Goal: Information Seeking & Learning: Learn about a topic

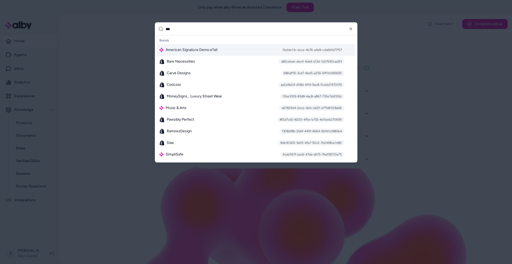
type input "****"
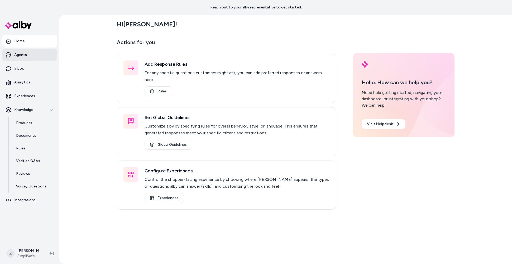
click at [19, 53] on p "Agents" at bounding box center [20, 54] width 13 height 5
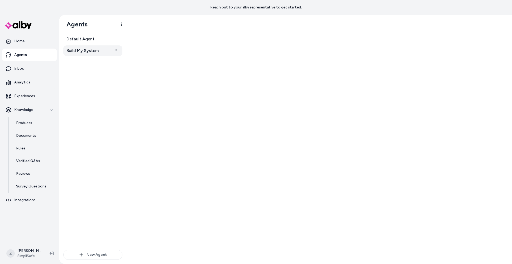
click at [89, 53] on span "Build My System" at bounding box center [83, 51] width 32 height 6
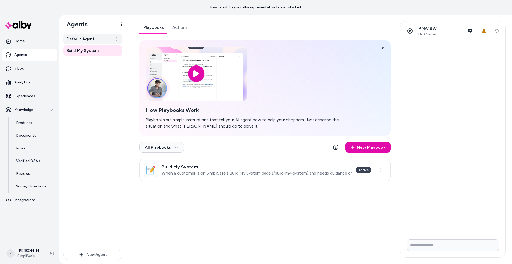
click at [84, 37] on span "Default Agent" at bounding box center [81, 39] width 28 height 6
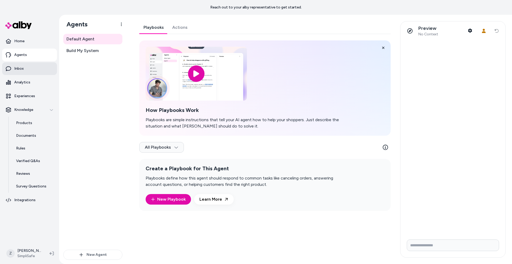
click at [24, 63] on link "Inbox" at bounding box center [29, 68] width 55 height 13
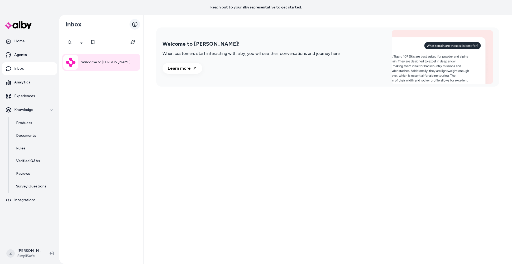
click at [135, 23] on icon at bounding box center [134, 24] width 5 height 5
click at [78, 42] on button "Filter" at bounding box center [81, 42] width 11 height 11
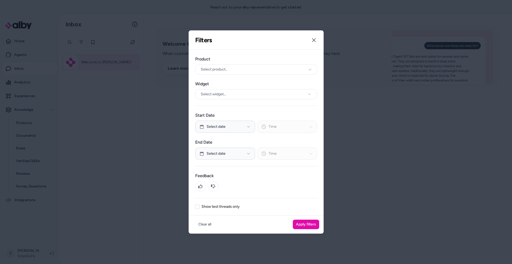
click at [200, 208] on div "Show test threads only" at bounding box center [256, 207] width 122 height 4
click at [198, 207] on button "Show test threads only" at bounding box center [197, 207] width 4 height 4
click at [312, 223] on button "Apply filters" at bounding box center [306, 225] width 26 height 10
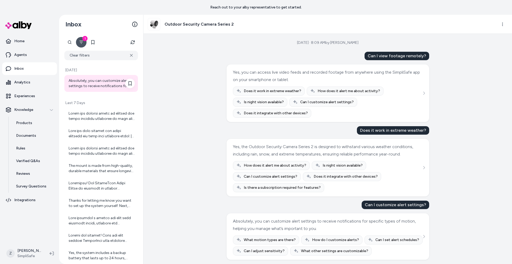
click at [96, 83] on div "Absolutely, you can customize alert settings to receive notifications for speci…" at bounding box center [102, 83] width 66 height 11
click at [425, 91] on icon "See more" at bounding box center [424, 93] width 4 height 4
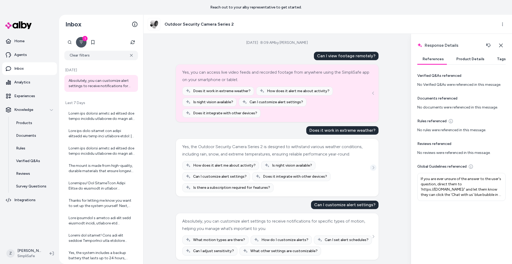
click at [374, 169] on icon "See more" at bounding box center [374, 168] width 4 height 4
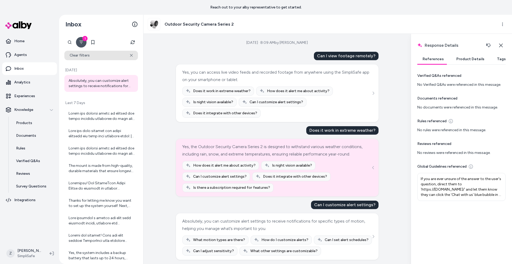
click at [130, 57] on button "Clear filters" at bounding box center [101, 56] width 74 height 10
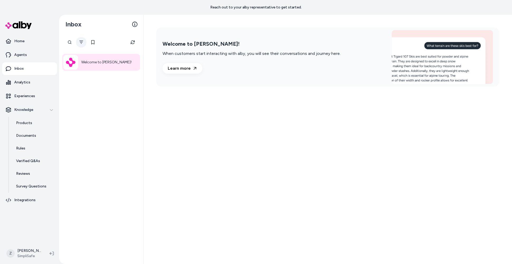
click at [82, 45] on button "Filter" at bounding box center [81, 42] width 11 height 11
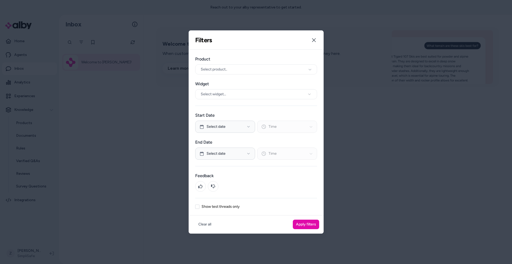
click at [211, 211] on div "Product Select product.. Widget Select widget... Start Date Select date Time En…" at bounding box center [256, 133] width 135 height 166
click at [212, 207] on label "Show test threads only" at bounding box center [221, 207] width 38 height 4
click at [200, 207] on button "Show test threads only" at bounding box center [197, 207] width 4 height 4
click at [300, 223] on button "Apply filters" at bounding box center [306, 225] width 26 height 10
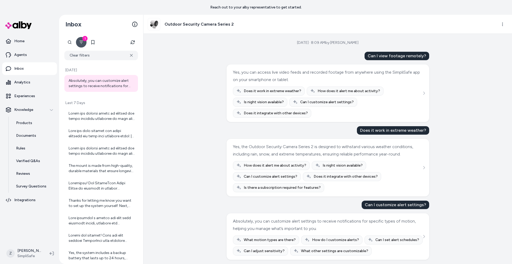
scroll to position [10, 0]
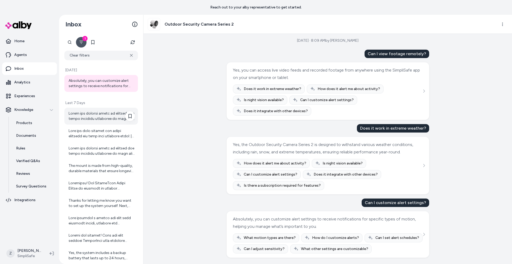
click at [80, 113] on div at bounding box center [102, 116] width 66 height 11
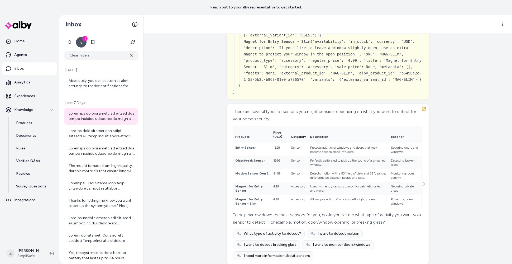
scroll to position [965, 0]
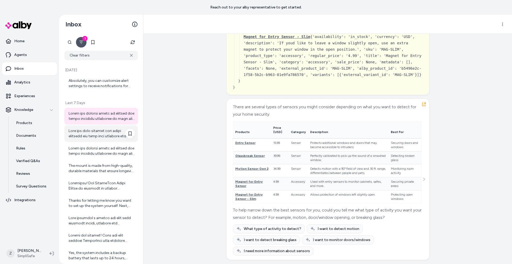
click at [121, 134] on div at bounding box center [102, 133] width 66 height 11
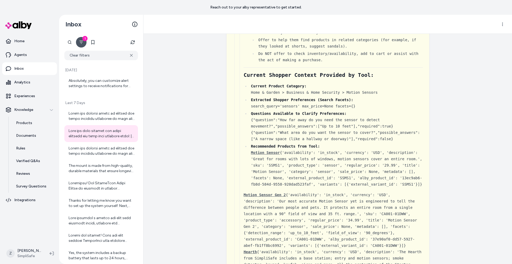
scroll to position [873, 0]
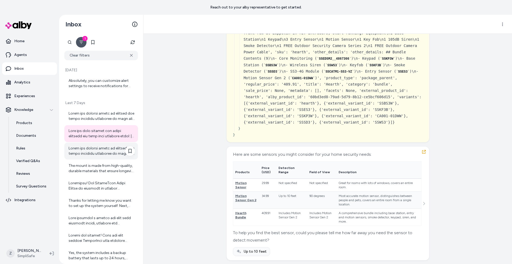
click at [99, 155] on div at bounding box center [102, 151] width 66 height 11
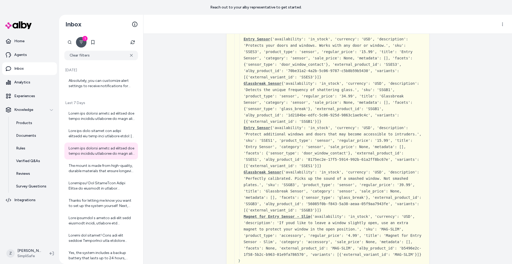
scroll to position [974, 0]
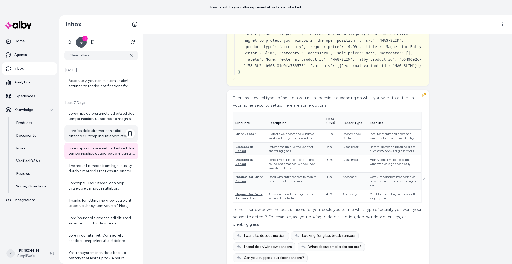
click at [107, 139] on div at bounding box center [101, 133] width 74 height 17
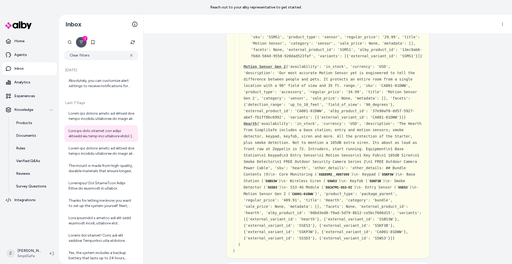
scroll to position [873, 0]
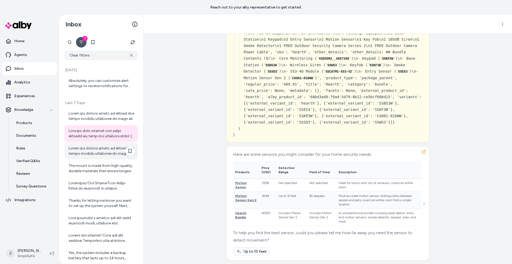
click at [88, 152] on div at bounding box center [102, 151] width 66 height 11
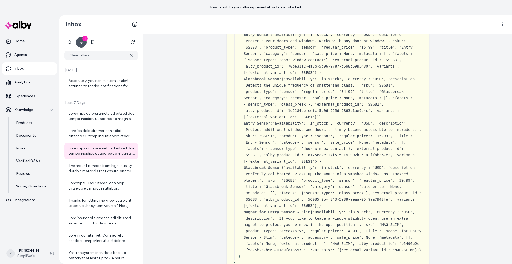
scroll to position [974, 0]
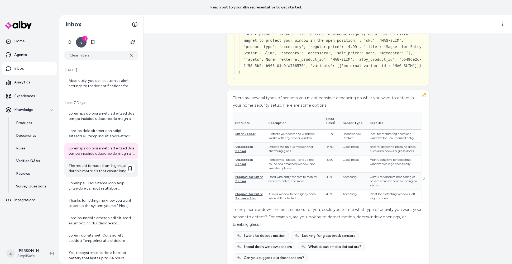
click at [97, 173] on div "The mount is made from high-quality, durable materials that ensure longevity an…" at bounding box center [102, 168] width 66 height 11
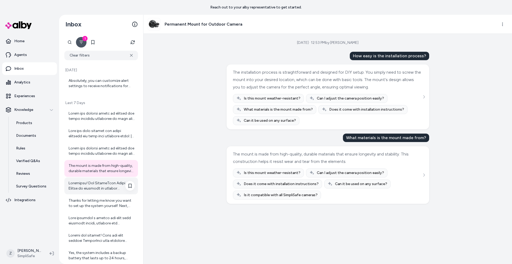
click at [103, 178] on div at bounding box center [101, 185] width 74 height 17
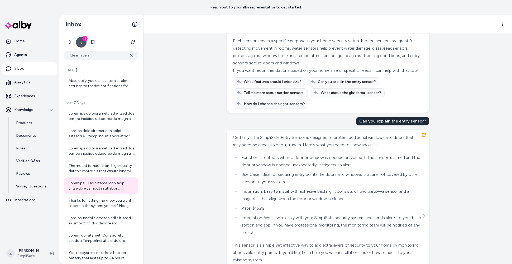
scroll to position [571, 0]
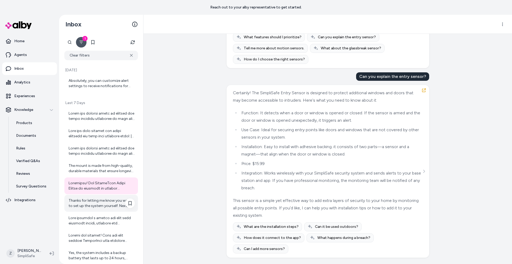
click at [96, 199] on div "Thanks for letting me know you want to set up the system yourself. Next, would …" at bounding box center [102, 203] width 66 height 11
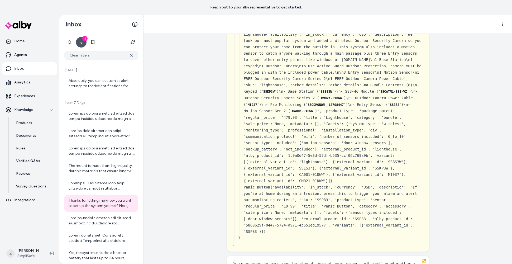
scroll to position [1851, 0]
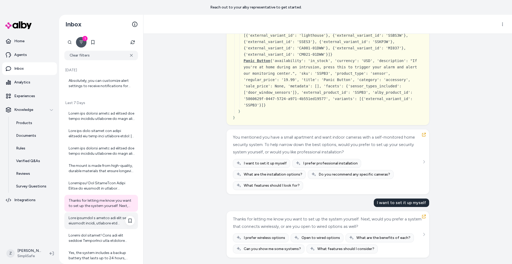
click at [80, 224] on div at bounding box center [102, 220] width 66 height 11
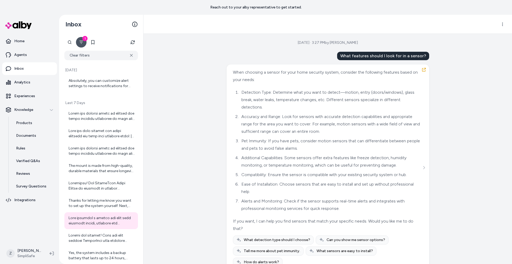
scroll to position [13, 0]
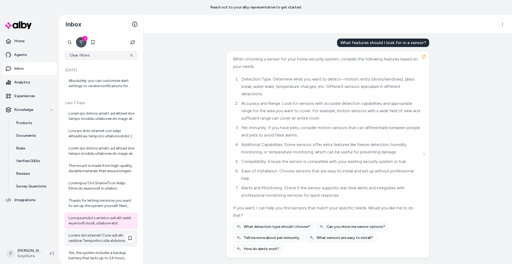
drag, startPoint x: 102, startPoint y: 233, endPoint x: 106, endPoint y: 231, distance: 5.0
click at [102, 233] on div at bounding box center [102, 238] width 66 height 11
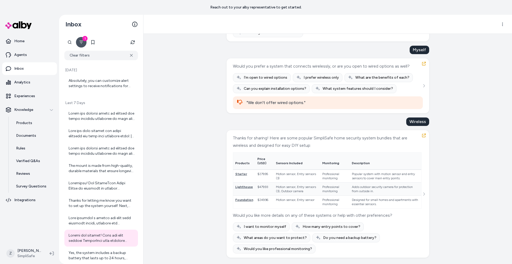
scroll to position [1882, 0]
click at [97, 218] on div at bounding box center [102, 220] width 66 height 11
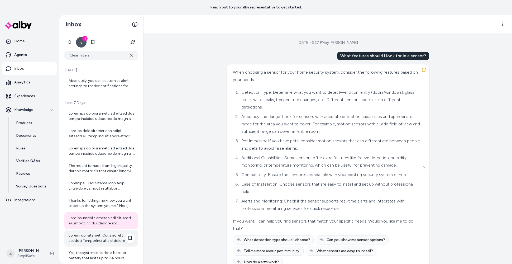
click at [106, 234] on div at bounding box center [102, 238] width 66 height 11
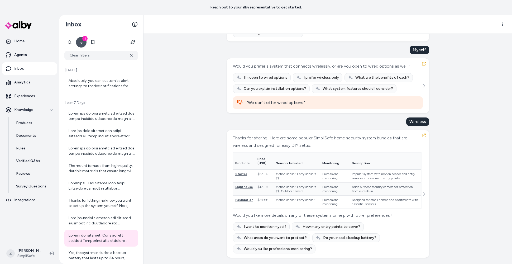
scroll to position [1818, 0]
drag, startPoint x: 246, startPoint y: 162, endPoint x: 312, endPoint y: 160, distance: 66.3
click at [312, 109] on div ""We don't offer wired options."" at bounding box center [328, 102] width 190 height 13
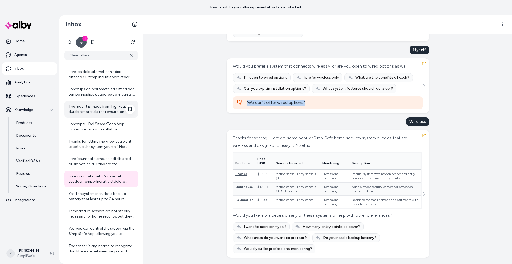
scroll to position [86, 0]
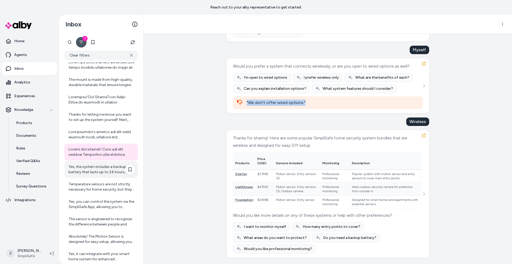
click at [115, 172] on div "Yes, the system includes a backup battery that lasts up to 24 hours, ensuring c…" at bounding box center [102, 169] width 66 height 11
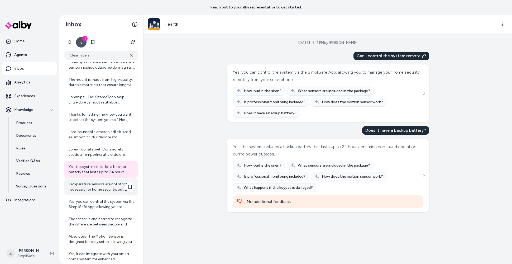
click at [87, 189] on div "Temperature sensors are not strictly necessary for home security, but they are …" at bounding box center [102, 187] width 66 height 11
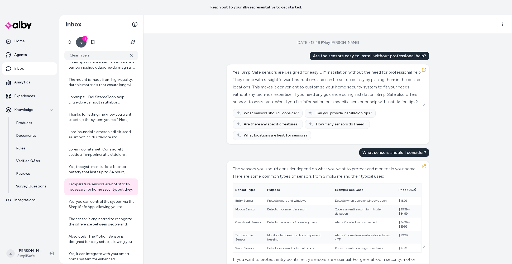
scroll to position [215, 0]
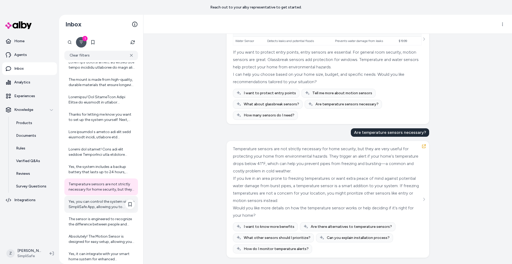
click at [79, 207] on div "Yes, you can control the system via the SimpliSafe App, allowing you to manage …" at bounding box center [102, 204] width 66 height 11
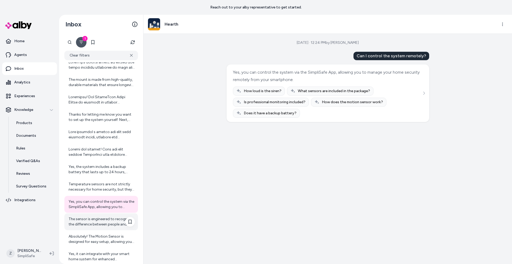
click at [80, 217] on div "The sensor is engineered to recognize the difference between people and pets we…" at bounding box center [102, 221] width 66 height 11
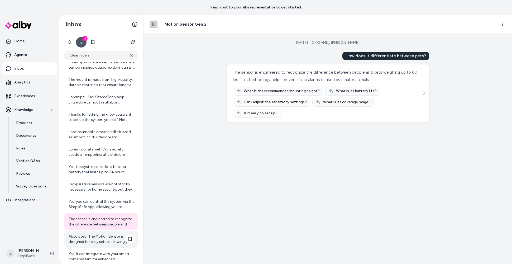
click at [76, 240] on div "Absolutely! The Motion Sensor is designed for easy setup, allowing you to insta…" at bounding box center [102, 239] width 66 height 11
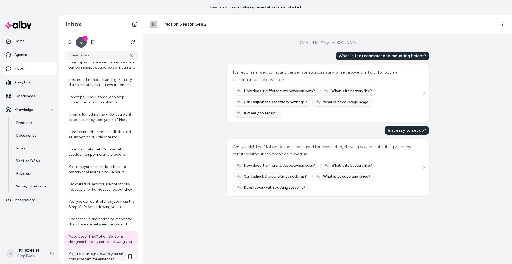
click at [82, 254] on div "Yes, it can integrate with your smart home system for enhanced automation and s…" at bounding box center [102, 256] width 66 height 11
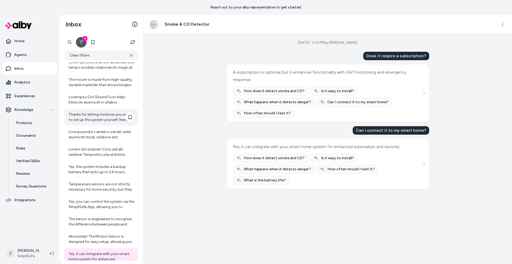
click at [93, 116] on div "Thanks for letting me know you want to set up the system yourself. Next, would …" at bounding box center [102, 117] width 66 height 11
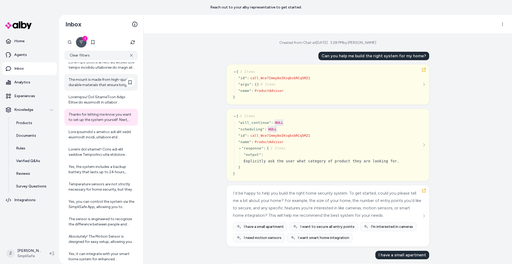
click at [98, 79] on div "The mount is made from high-quality, durable materials that ensure longevity an…" at bounding box center [102, 82] width 66 height 11
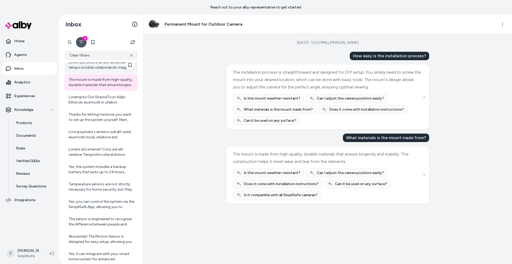
click at [84, 70] on div at bounding box center [102, 65] width 66 height 11
